Goal: Communication & Community: Participate in discussion

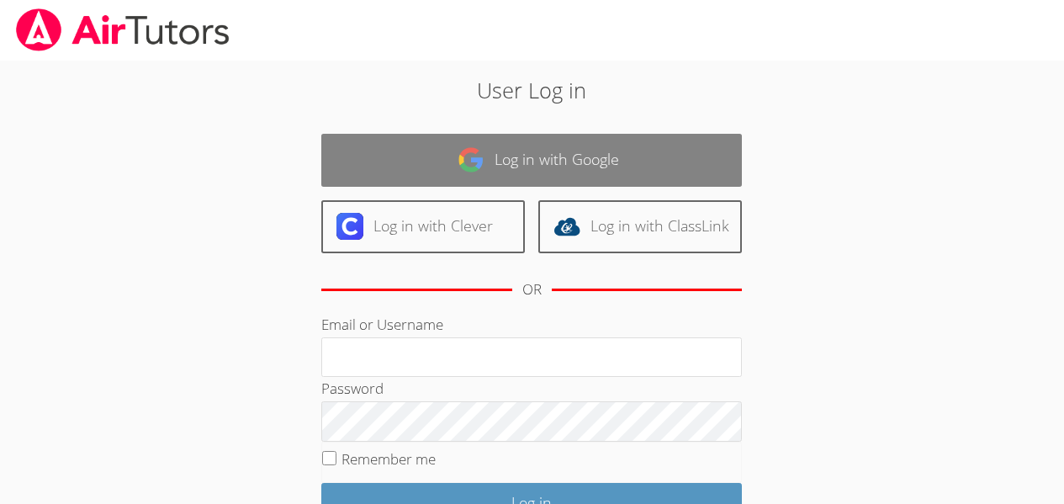
click at [593, 157] on link "Log in with Google" at bounding box center [531, 160] width 421 height 53
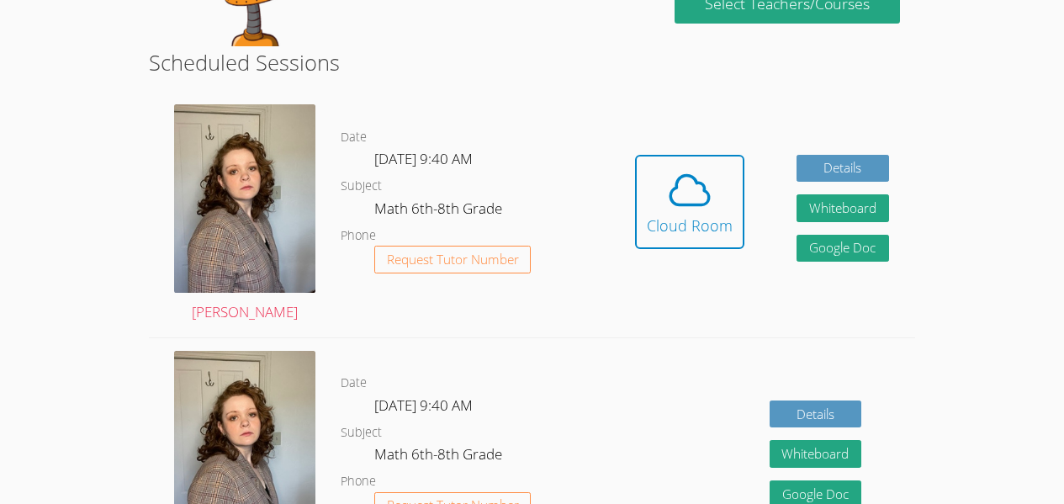
scroll to position [394, 0]
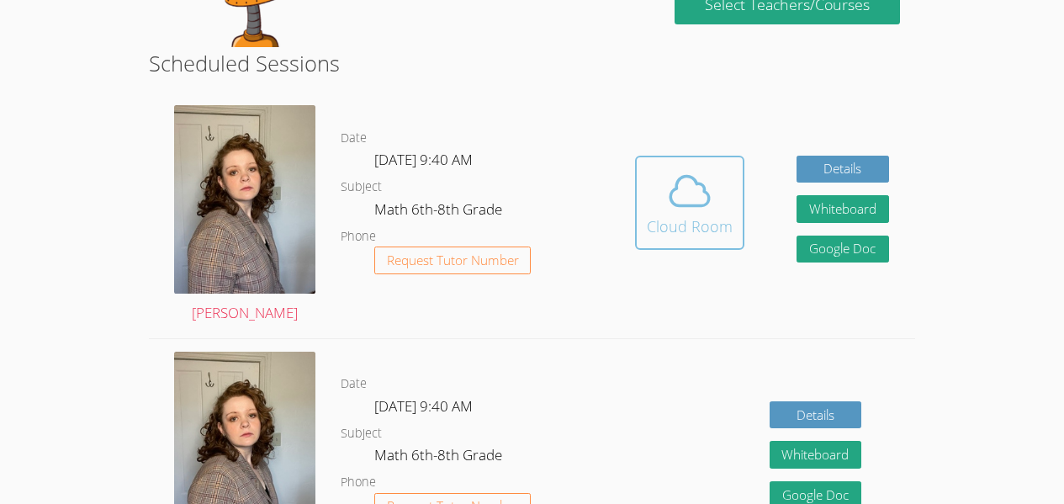
click at [665, 236] on div "Cloud Room" at bounding box center [690, 227] width 86 height 24
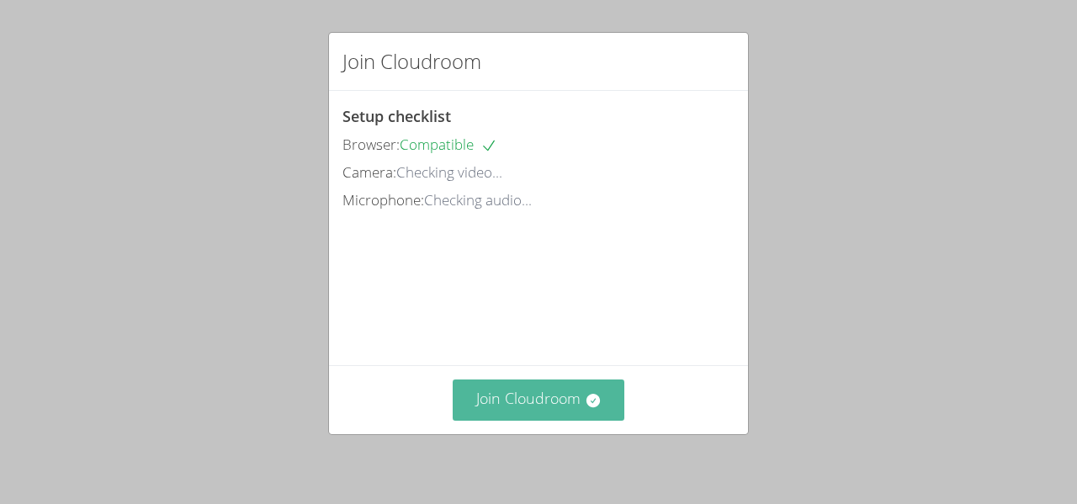
click at [544, 395] on button "Join Cloudroom" at bounding box center [539, 399] width 172 height 41
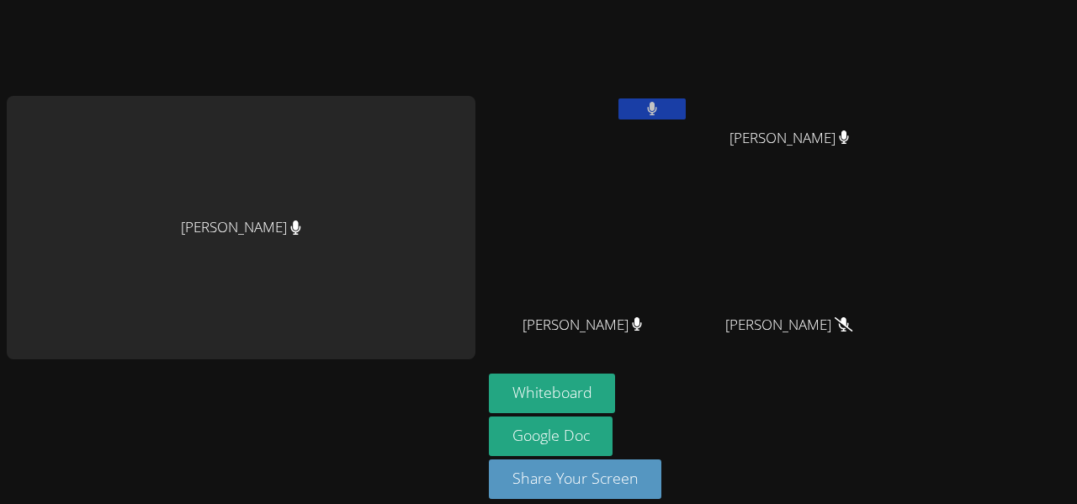
click at [647, 109] on icon at bounding box center [652, 109] width 10 height 14
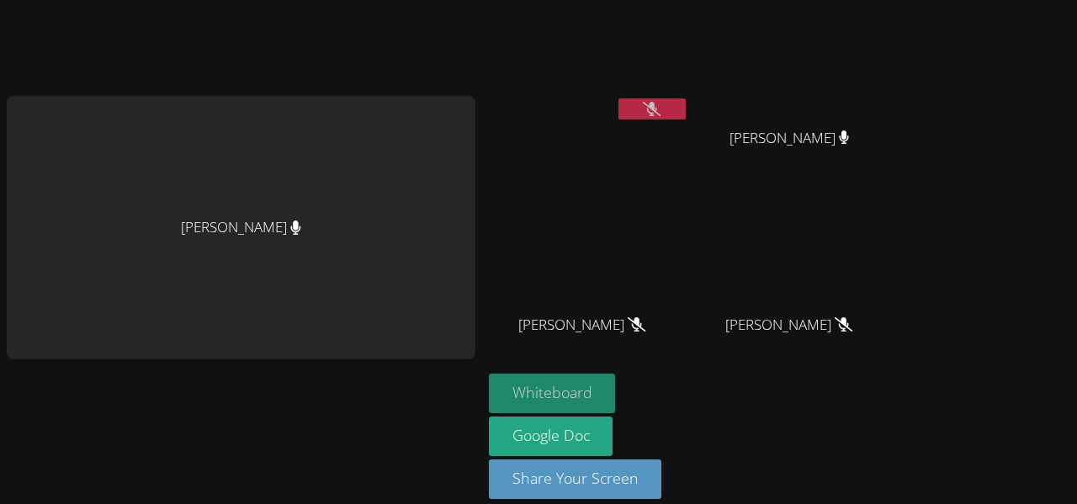
click at [559, 391] on button "Whiteboard" at bounding box center [552, 394] width 127 height 40
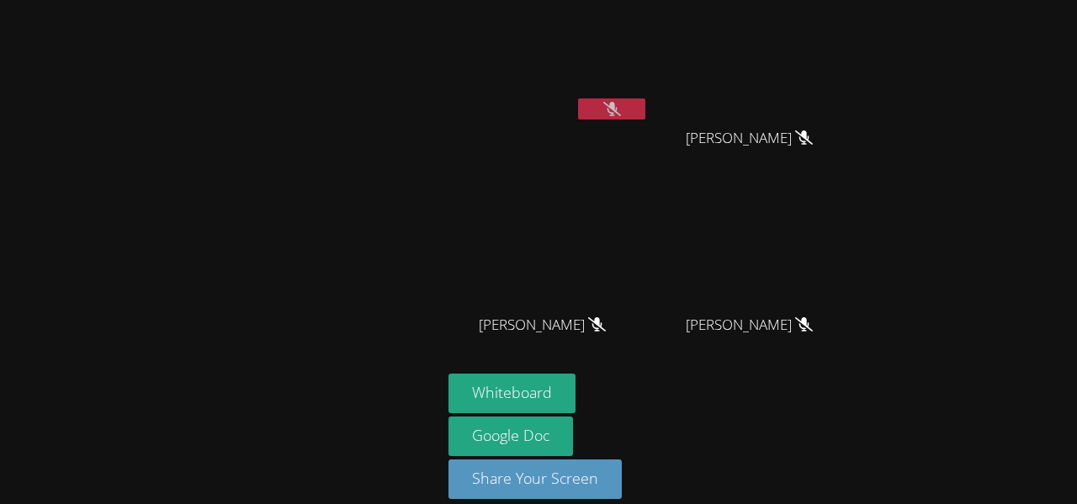
click at [234, 195] on div at bounding box center [221, 261] width 428 height 509
click at [239, 321] on div at bounding box center [221, 261] width 428 height 509
click at [178, 435] on div at bounding box center [221, 261] width 428 height 509
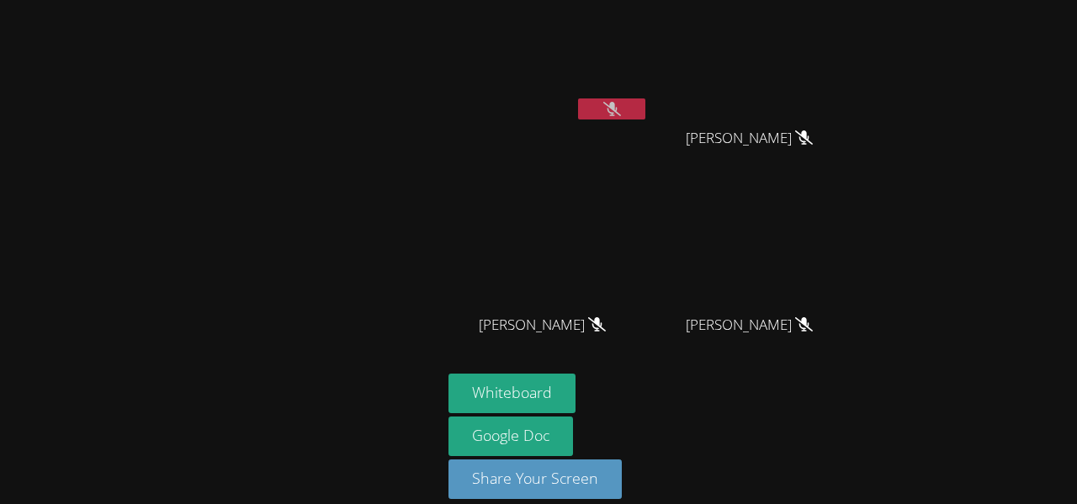
click at [178, 435] on div at bounding box center [221, 261] width 428 height 509
click at [292, 243] on div at bounding box center [221, 261] width 428 height 509
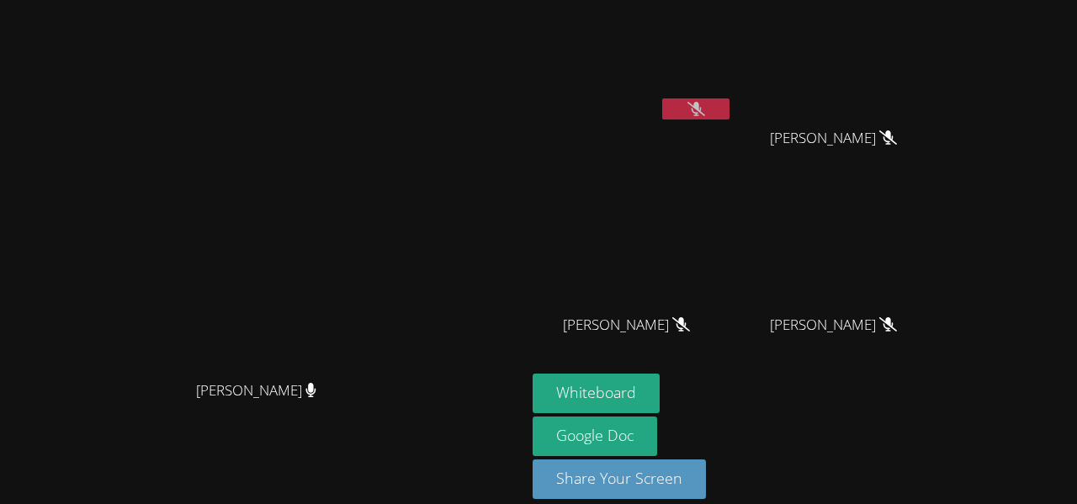
click at [294, 217] on video at bounding box center [263, 227] width 252 height 289
drag, startPoint x: 294, startPoint y: 217, endPoint x: 266, endPoint y: 223, distance: 29.2
click at [266, 223] on video at bounding box center [263, 227] width 252 height 289
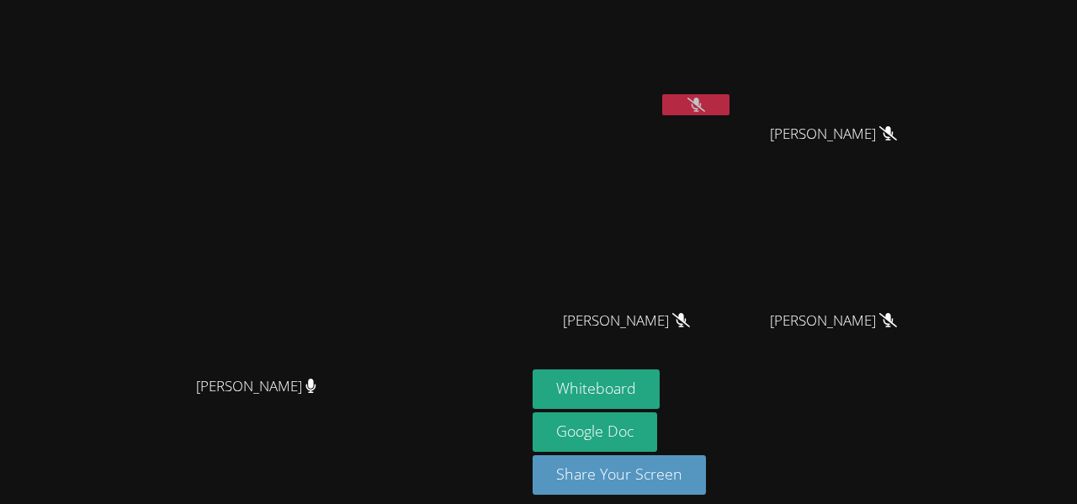
scroll to position [19, 0]
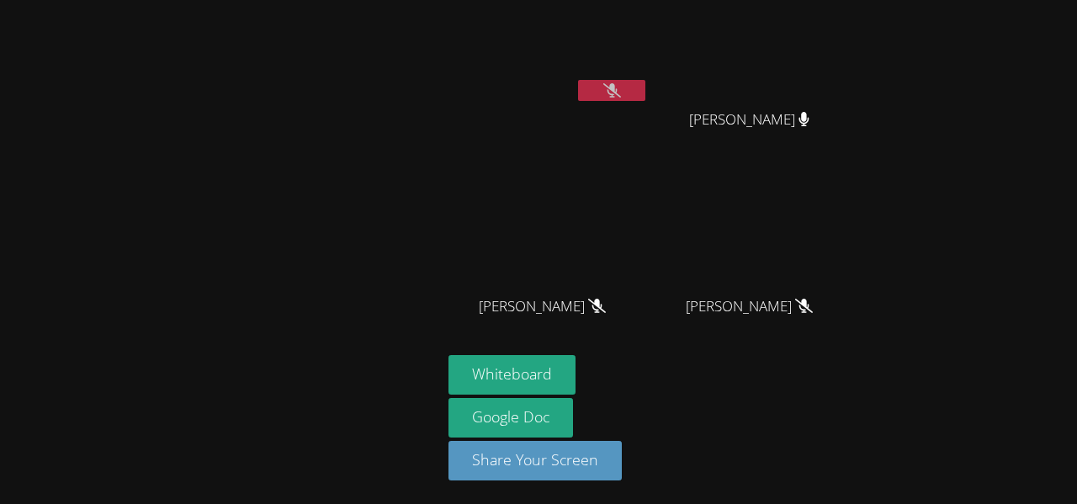
click at [217, 421] on div at bounding box center [221, 242] width 428 height 509
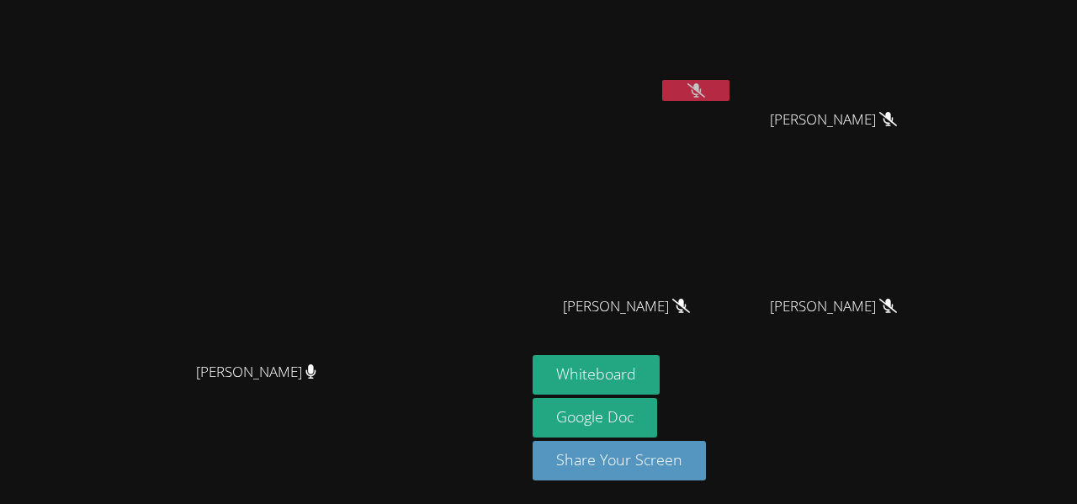
click at [687, 87] on button at bounding box center [695, 90] width 67 height 21
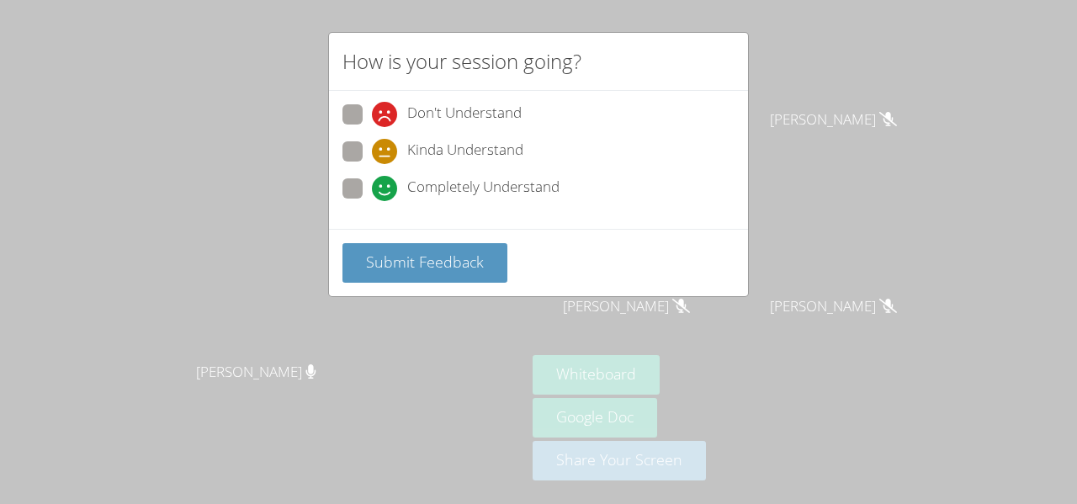
click at [372, 201] on span at bounding box center [372, 201] width 0 height 0
click at [372, 193] on input "Completely Understand" at bounding box center [379, 185] width 14 height 14
radio input "true"
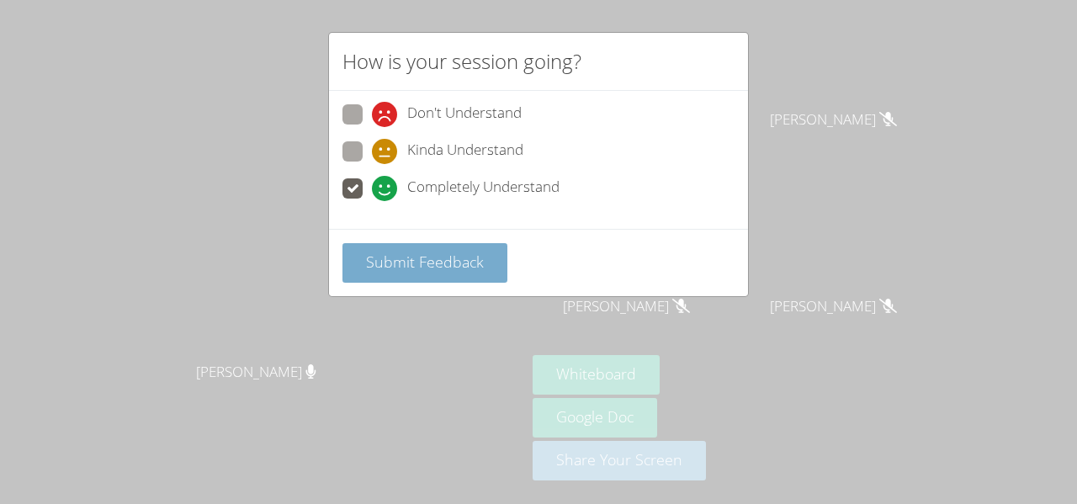
click at [396, 269] on span "Submit Feedback" at bounding box center [425, 262] width 118 height 20
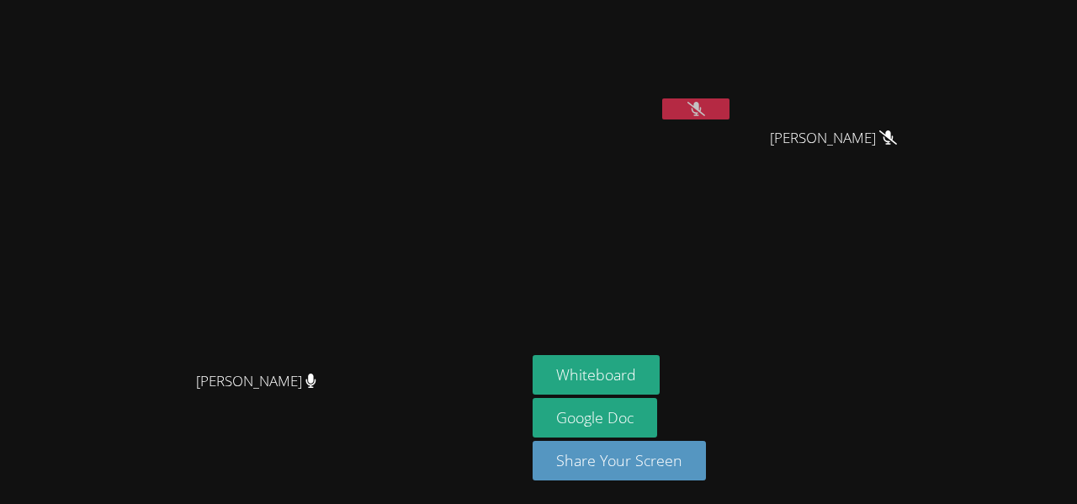
scroll to position [0, 0]
